Goal: Task Accomplishment & Management: Manage account settings

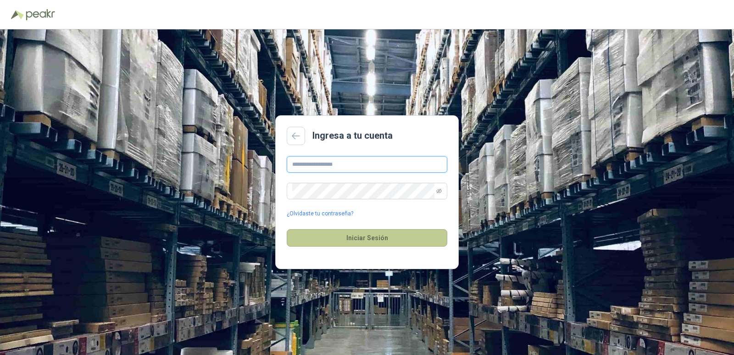
type input "**********"
click at [377, 234] on button "Iniciar Sesión" at bounding box center [367, 237] width 161 height 17
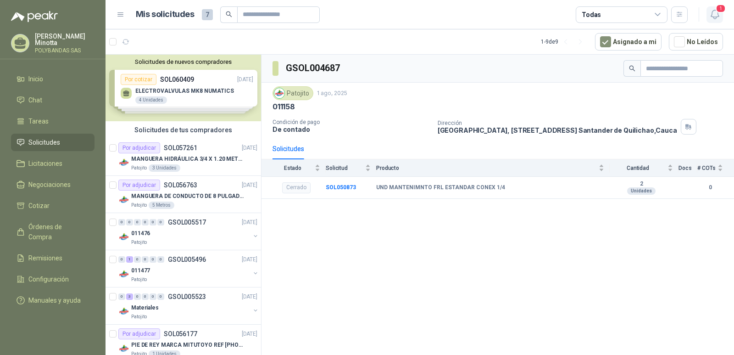
click at [717, 16] on icon "button" at bounding box center [714, 14] width 11 height 11
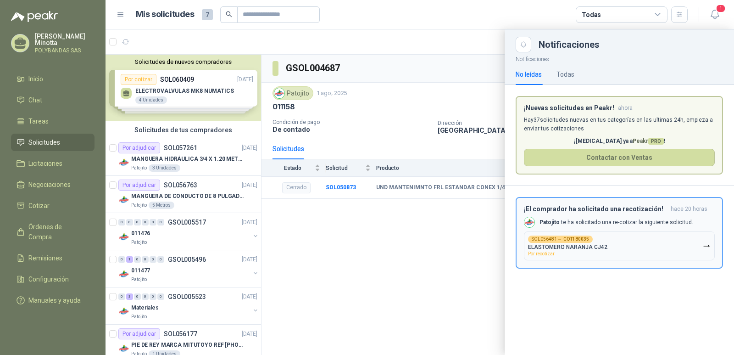
click at [550, 245] on p "ELASTOMERO NARANJA CJ42" at bounding box center [567, 247] width 79 height 6
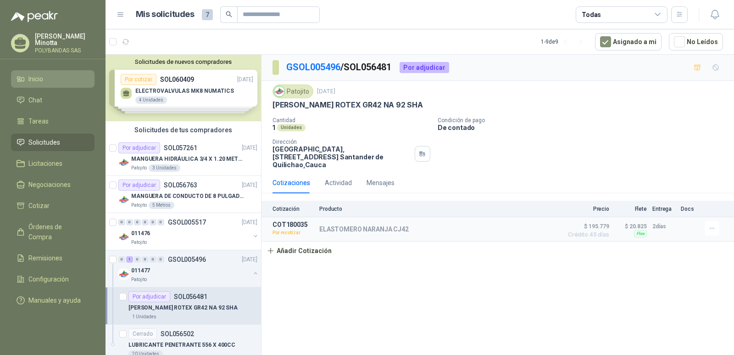
click at [36, 78] on span "Inicio" at bounding box center [35, 79] width 15 height 10
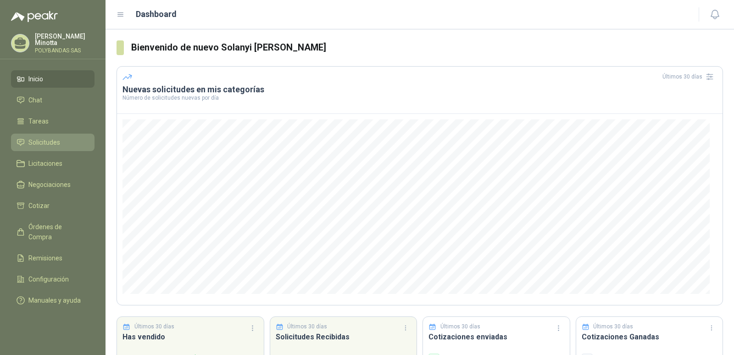
click at [50, 145] on span "Solicitudes" at bounding box center [44, 142] width 32 height 10
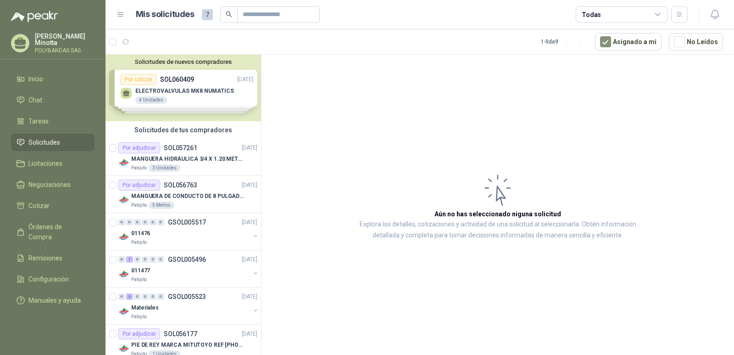
click at [46, 39] on p "Solanyi [PERSON_NAME]" at bounding box center [65, 39] width 60 height 13
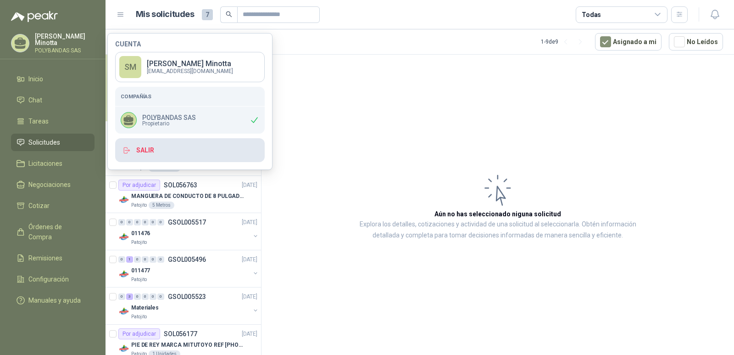
click at [155, 150] on button "Salir" at bounding box center [190, 150] width 150 height 24
